Goal: Task Accomplishment & Management: Use online tool/utility

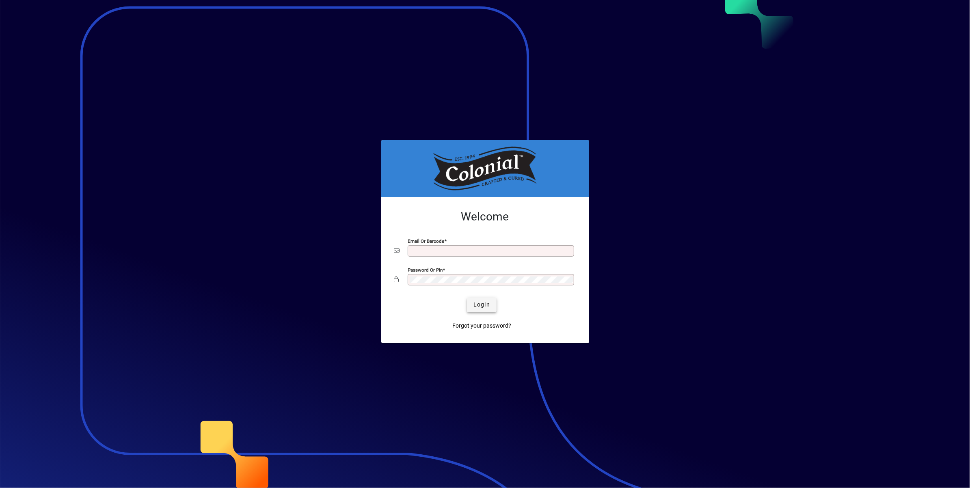
type input "**********"
click at [483, 308] on span "Login" at bounding box center [481, 304] width 17 height 9
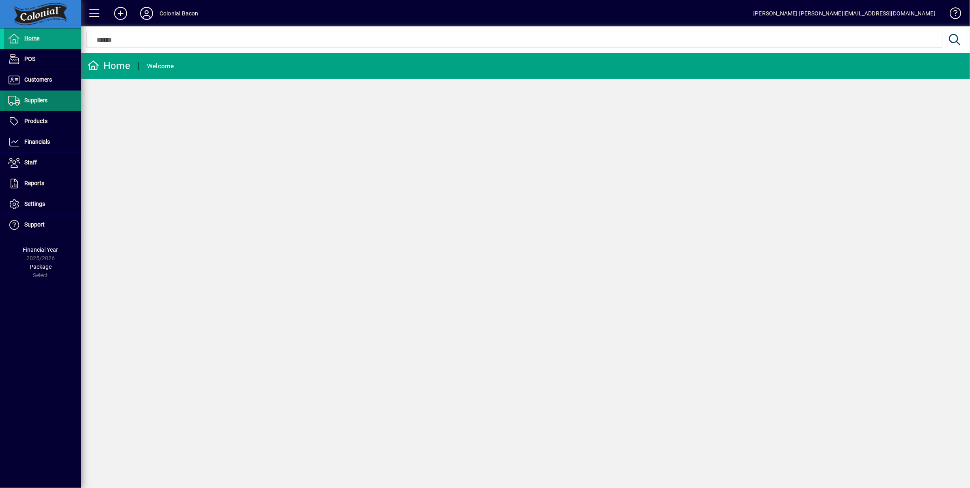
click at [40, 102] on span "Suppliers" at bounding box center [35, 100] width 23 height 6
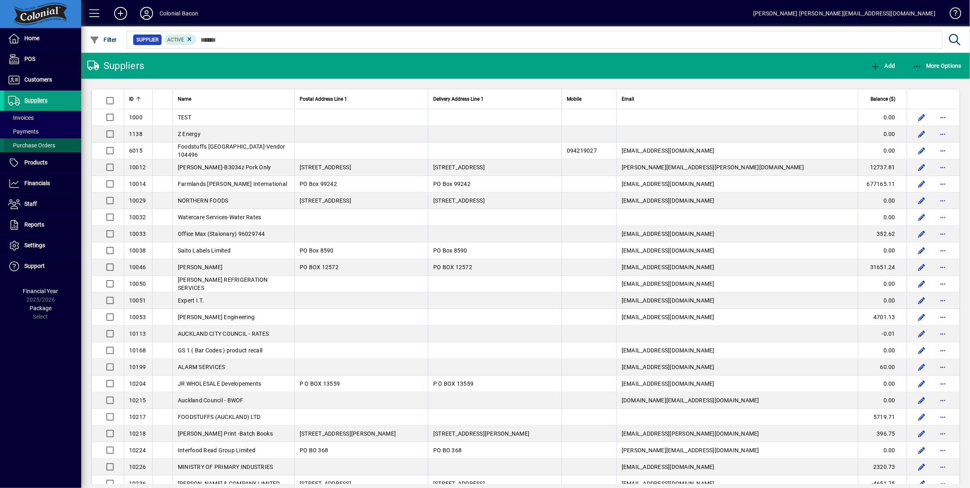
click at [49, 145] on span "Purchase Orders" at bounding box center [31, 145] width 47 height 6
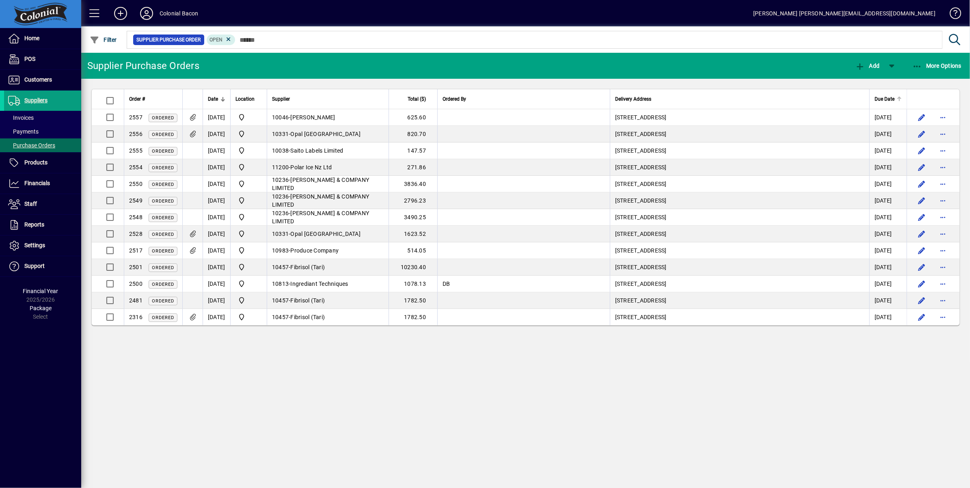
click at [885, 100] on span "Due Date" at bounding box center [884, 99] width 20 height 9
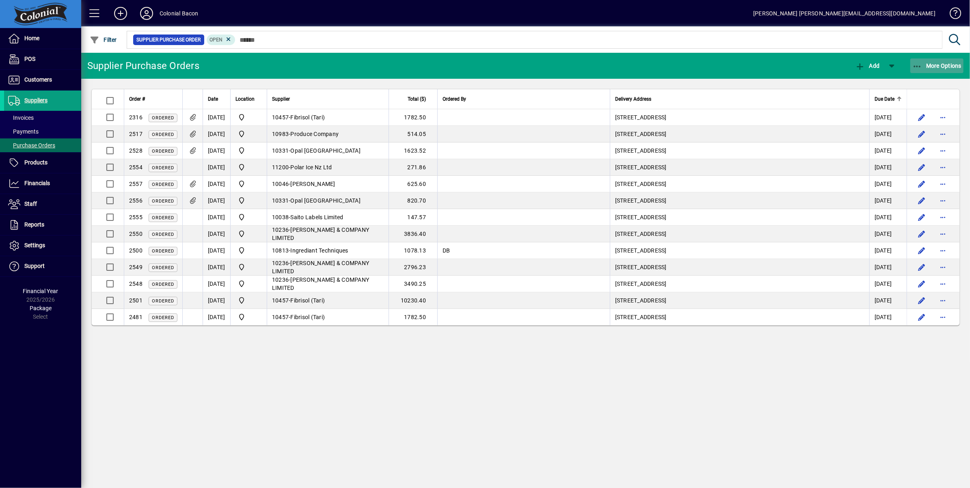
click at [944, 65] on span "More Options" at bounding box center [937, 66] width 50 height 6
click at [693, 71] on div at bounding box center [485, 244] width 970 height 488
click at [37, 100] on span "Suppliers" at bounding box center [35, 100] width 23 height 6
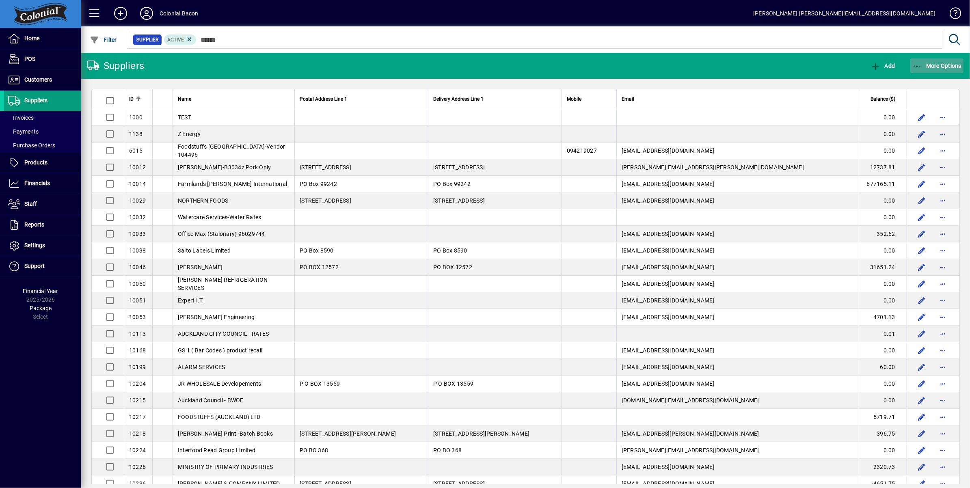
click at [938, 67] on span "More Options" at bounding box center [937, 66] width 50 height 6
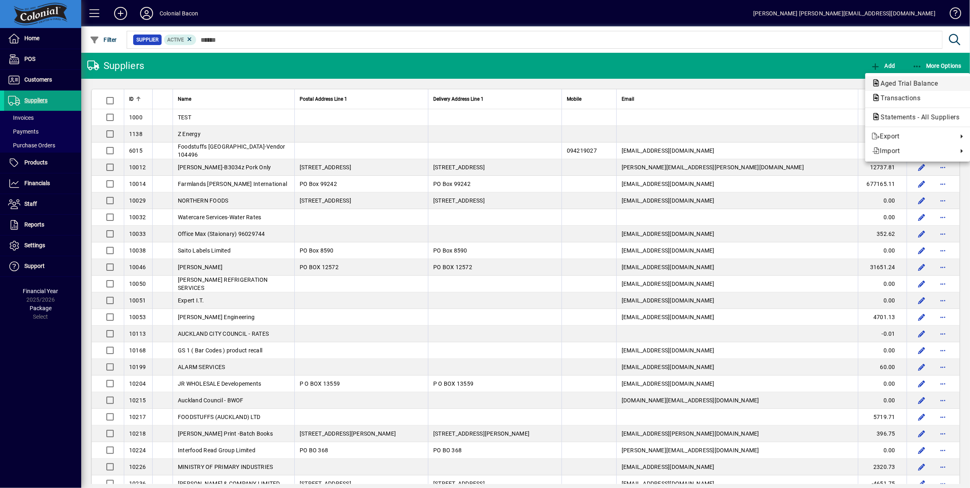
click at [922, 84] on span "Aged Trial Balance" at bounding box center [906, 84] width 70 height 8
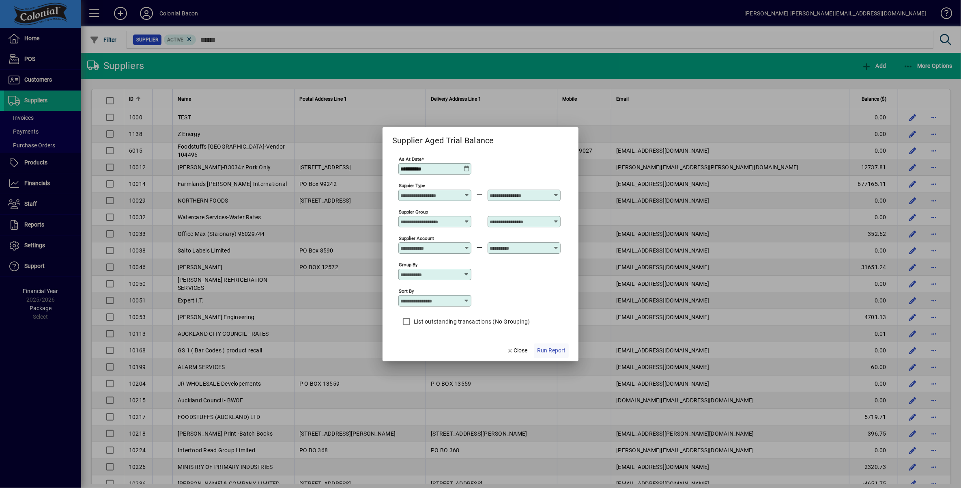
click at [552, 352] on span "Run Report" at bounding box center [551, 350] width 28 height 9
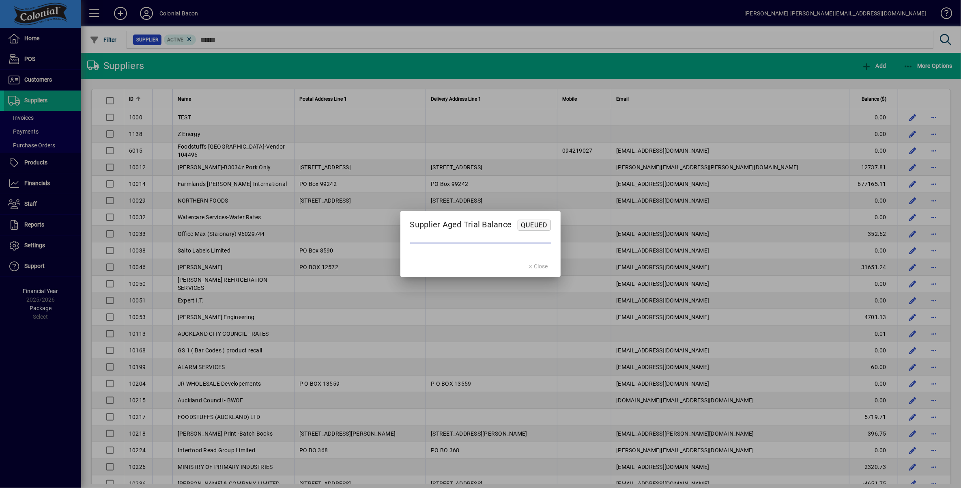
click at [536, 223] on span "Queued" at bounding box center [534, 225] width 27 height 8
click at [541, 266] on mat-dialog-actions "Close" at bounding box center [537, 266] width 47 height 22
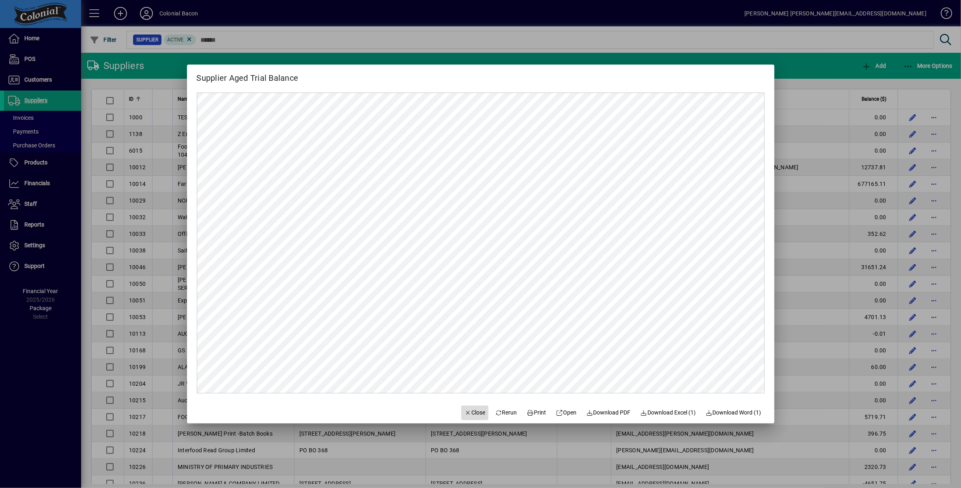
click at [471, 413] on span "Close" at bounding box center [475, 412] width 21 height 9
